Goal: Information Seeking & Learning: Learn about a topic

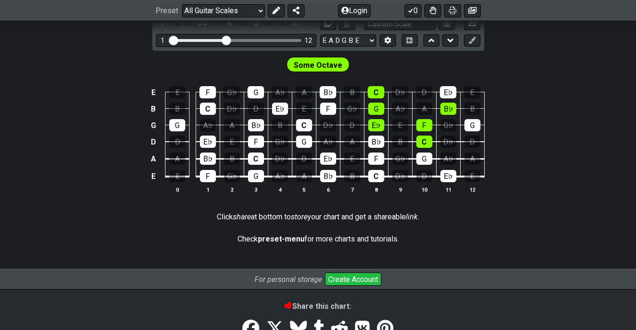
scroll to position [300, 0]
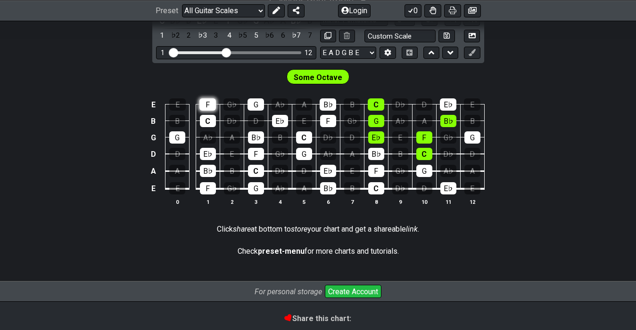
click at [205, 101] on div "F" at bounding box center [207, 104] width 16 height 12
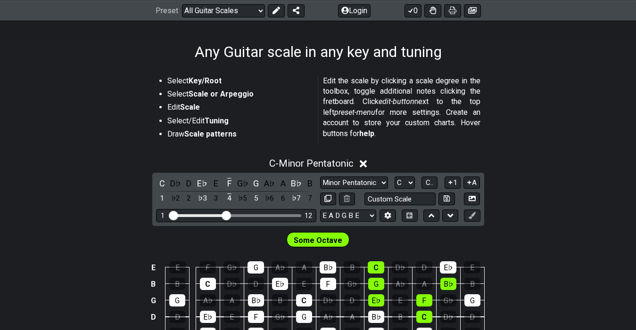
scroll to position [344, 0]
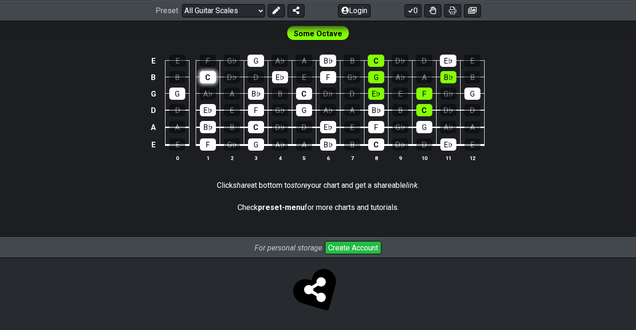
click at [207, 74] on div "C" at bounding box center [208, 77] width 16 height 12
click at [209, 77] on div "C" at bounding box center [208, 77] width 16 height 12
click at [212, 52] on td "F" at bounding box center [208, 52] width 24 height 16
click at [210, 57] on div "F" at bounding box center [207, 61] width 16 height 12
click at [246, 8] on select "Welcome to #fretflip! Initial Preset Custom Preset Minor Pentatonic Major Penta…" at bounding box center [223, 10] width 83 height 13
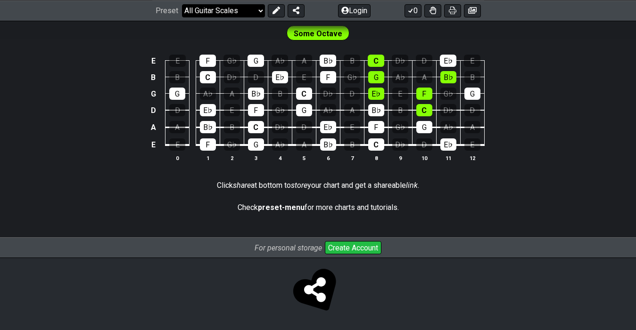
click at [182, 4] on select "Welcome to #fretflip! Initial Preset Custom Preset Minor Pentatonic Major Penta…" at bounding box center [223, 10] width 83 height 13
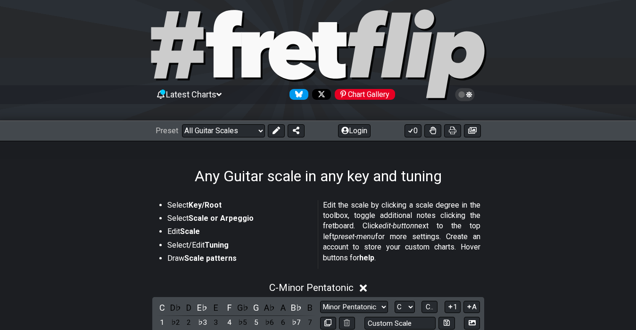
scroll to position [0, 0]
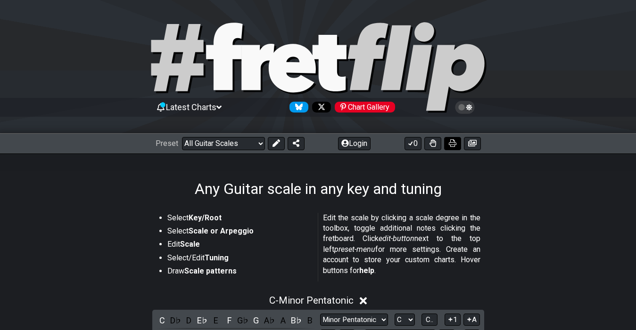
click at [449, 145] on icon at bounding box center [453, 143] width 8 height 8
click at [473, 144] on icon at bounding box center [472, 143] width 8 height 8
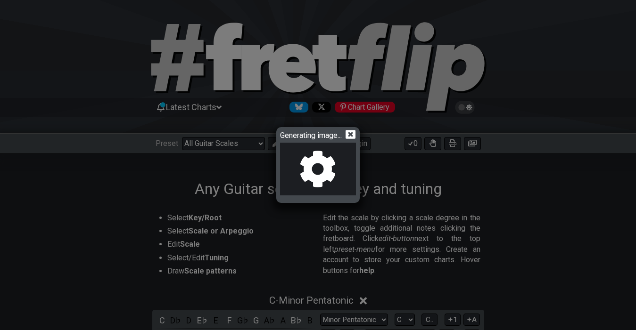
click at [355, 130] on icon at bounding box center [350, 135] width 10 height 10
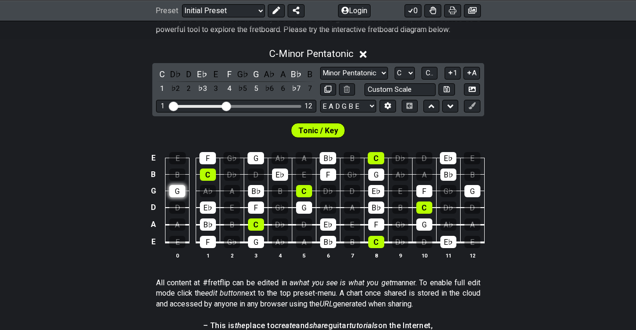
scroll to position [204, 0]
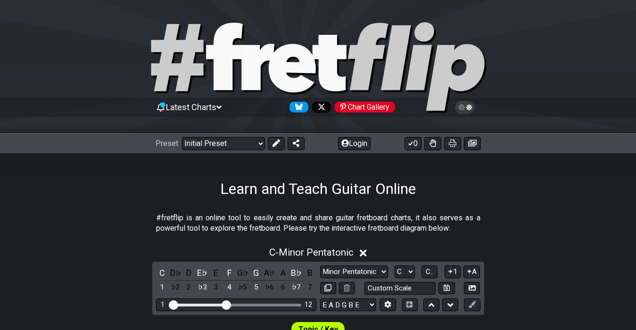
click at [185, 143] on select "Welcome to #fretflip! Initial Preset Custom Preset Minor Pentatonic Major Penta…" at bounding box center [223, 143] width 83 height 13
click at [182, 137] on select "Welcome to #fretflip! Initial Preset Custom Preset Minor Pentatonic Major Penta…" at bounding box center [223, 143] width 83 height 13
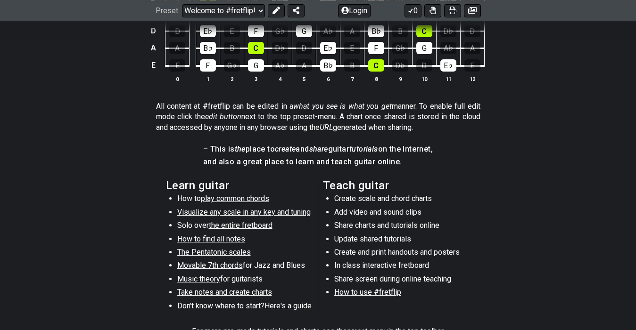
scroll to position [377, 0]
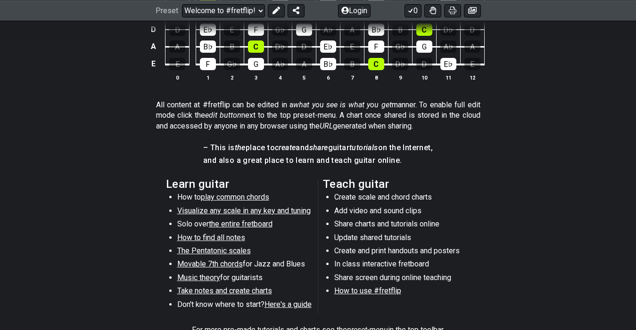
click at [240, 197] on span "play common chords" at bounding box center [235, 197] width 68 height 9
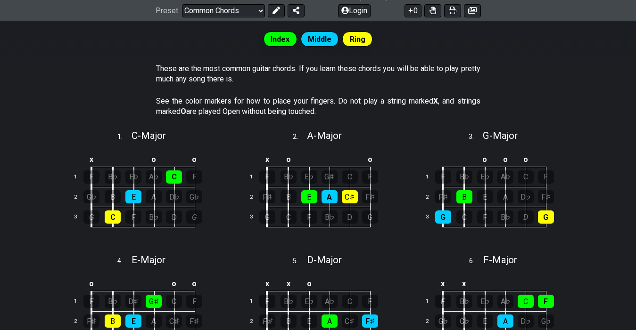
scroll to position [185, 0]
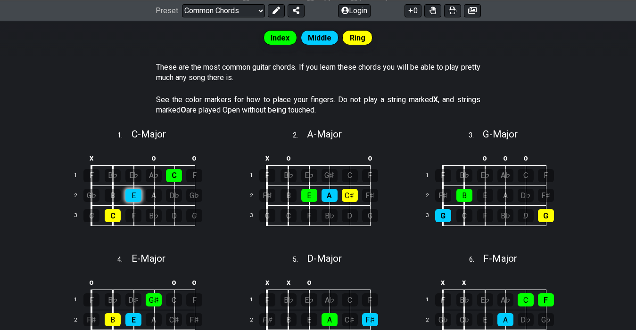
click at [132, 191] on div "E" at bounding box center [133, 195] width 16 height 13
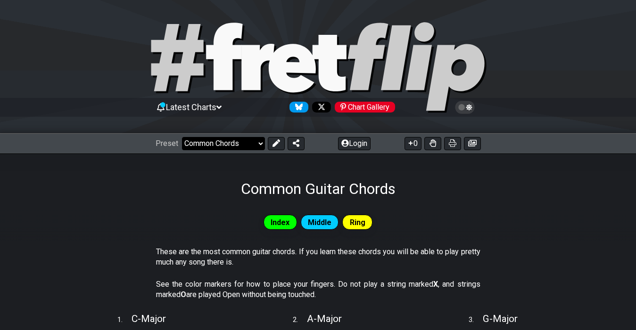
click at [224, 141] on select "Welcome to #fretflip! Initial Preset Custom Preset Minor Pentatonic Major Penta…" at bounding box center [223, 143] width 83 height 13
click at [182, 137] on select "Welcome to #fretflip! Initial Preset Custom Preset Minor Pentatonic Major Penta…" at bounding box center [223, 143] width 83 height 13
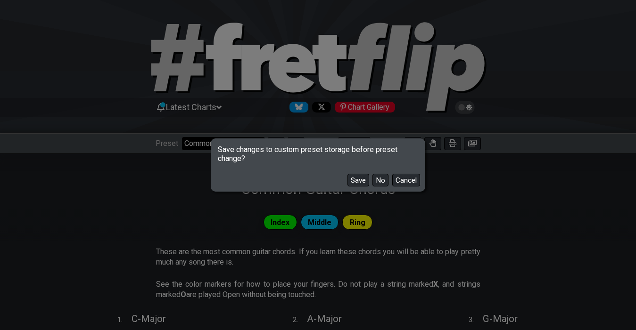
scroll to position [87, 0]
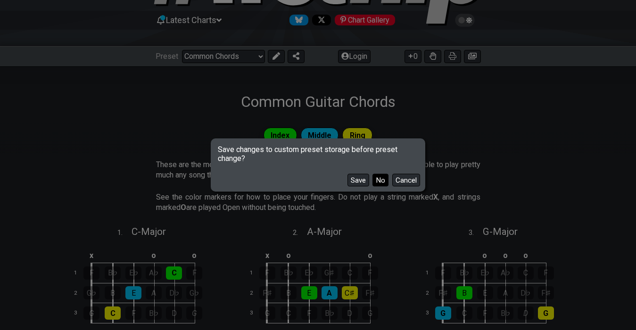
click at [378, 181] on button "No" at bounding box center [380, 180] width 16 height 13
select select "/musical-notes-explained"
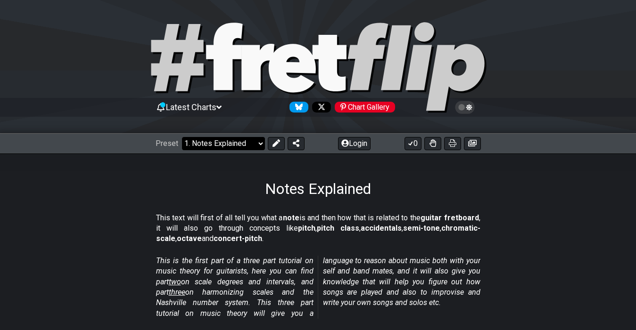
click at [213, 142] on select "Welcome to #fretflip! Initial Preset Custom Preset Minor Pentatonic Major Penta…" at bounding box center [223, 143] width 83 height 13
